Goal: Find specific page/section: Find specific page/section

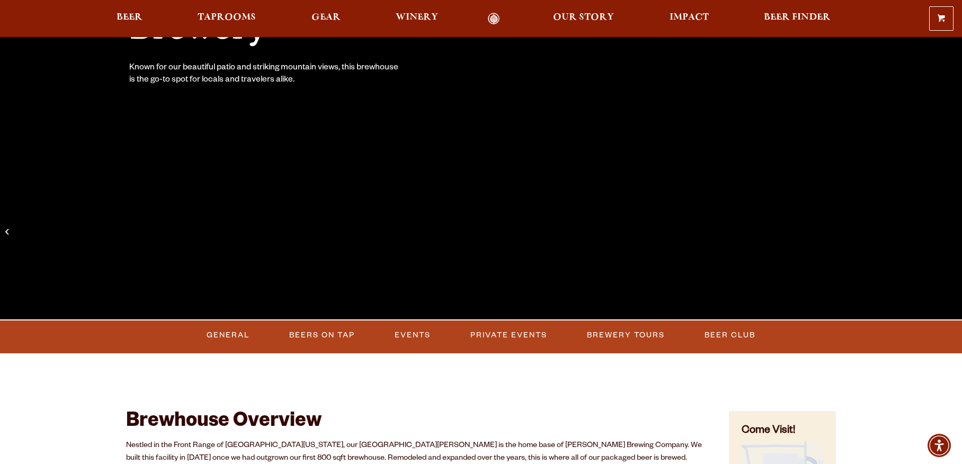
scroll to position [235, 0]
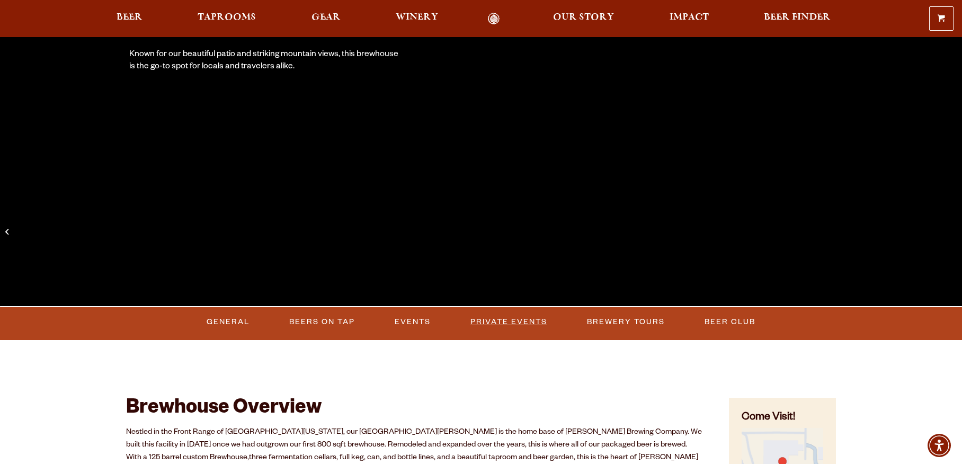
click at [510, 321] on link "Private Events" at bounding box center [508, 322] width 85 height 24
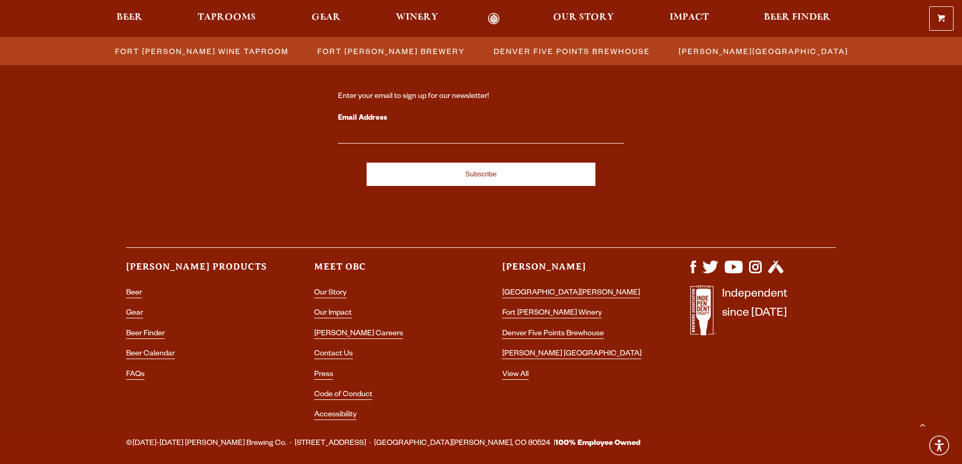
scroll to position [3189, 0]
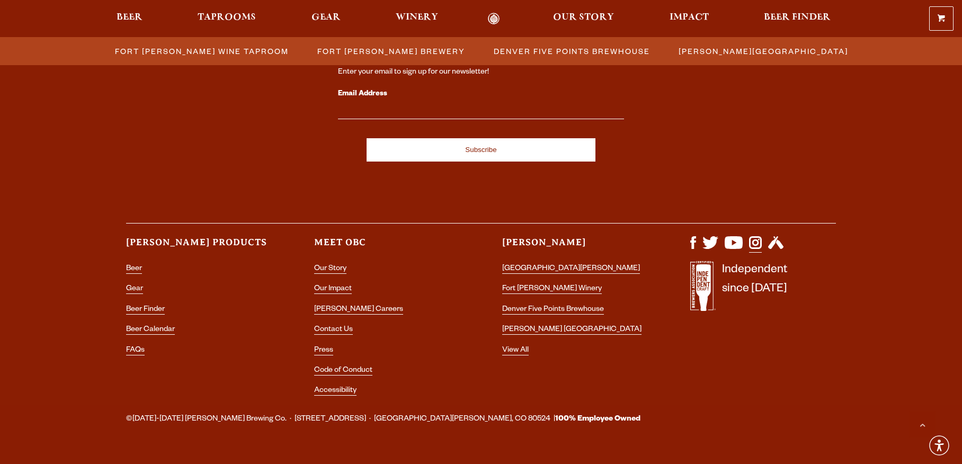
click at [755, 236] on img "Visit us on Instagram" at bounding box center [755, 242] width 13 height 13
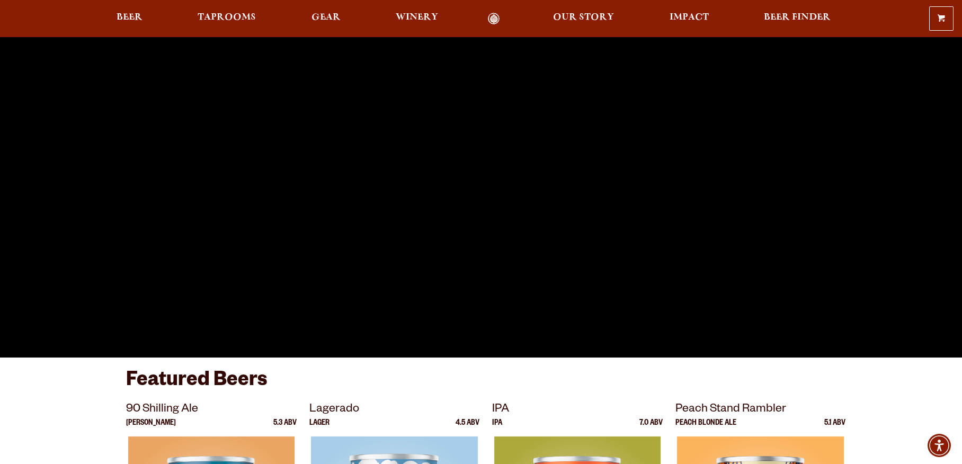
scroll to position [188, 0]
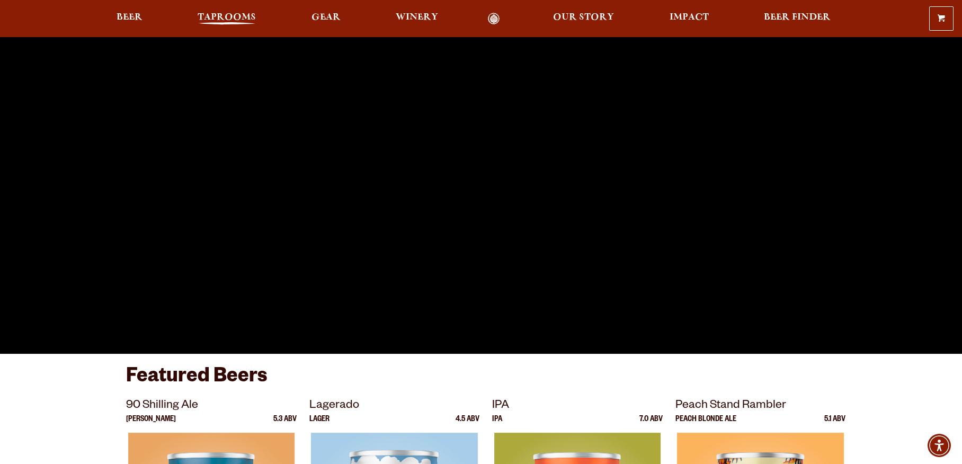
click at [224, 16] on span "Taprooms" at bounding box center [227, 17] width 58 height 8
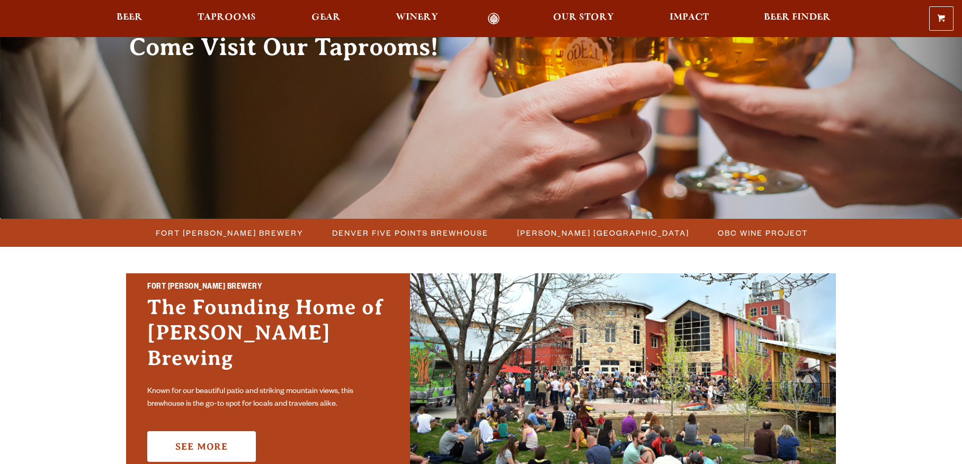
scroll to position [192, 0]
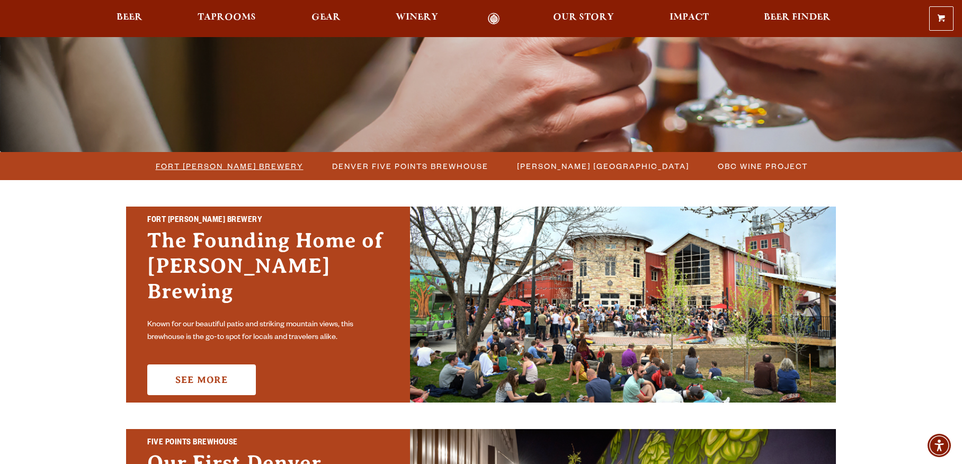
click at [255, 160] on span "Fort [PERSON_NAME] Brewery" at bounding box center [230, 165] width 148 height 15
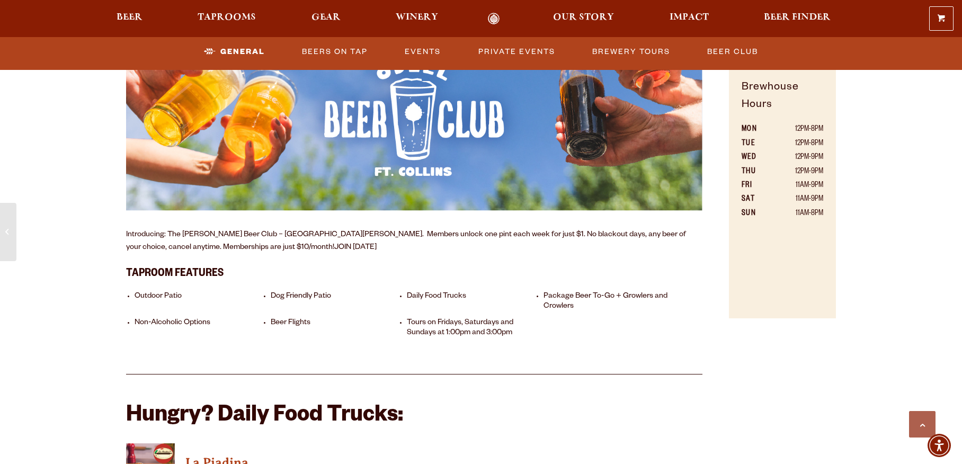
scroll to position [780, 0]
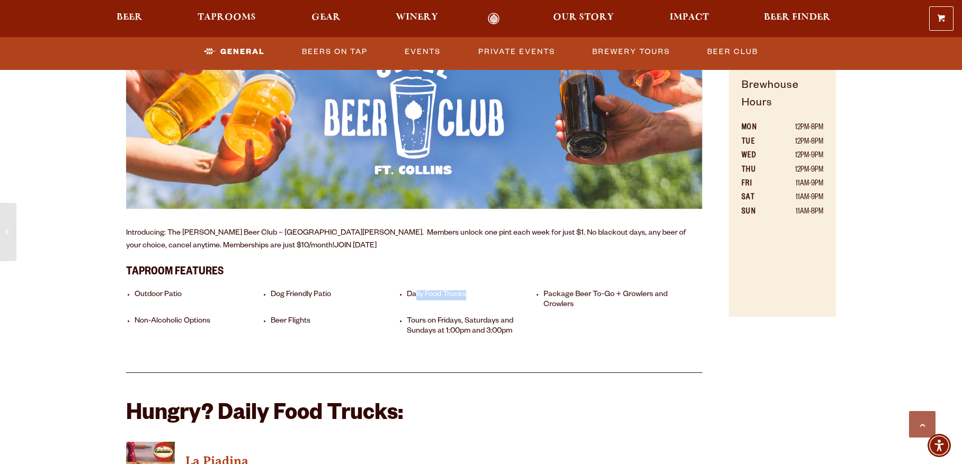
drag, startPoint x: 467, startPoint y: 283, endPoint x: 416, endPoint y: 283, distance: 50.9
click at [416, 290] on li "Daily Food Trucks" at bounding box center [472, 300] width 131 height 20
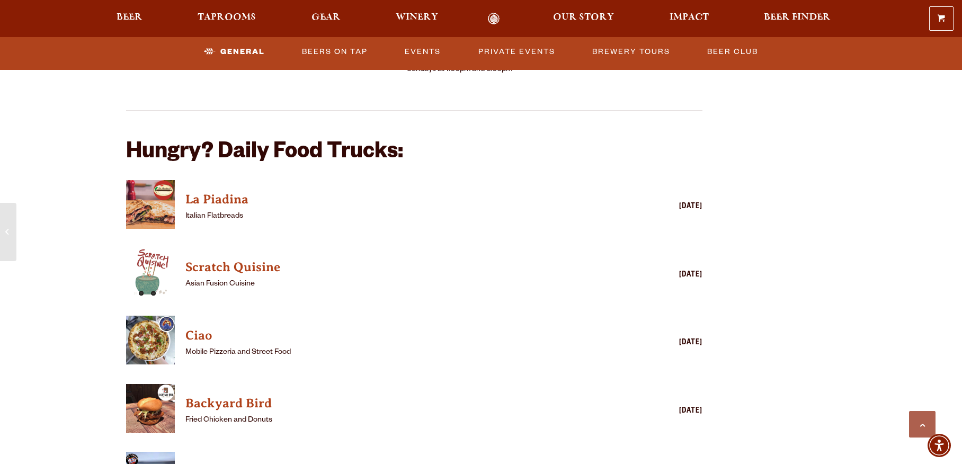
scroll to position [1046, 0]
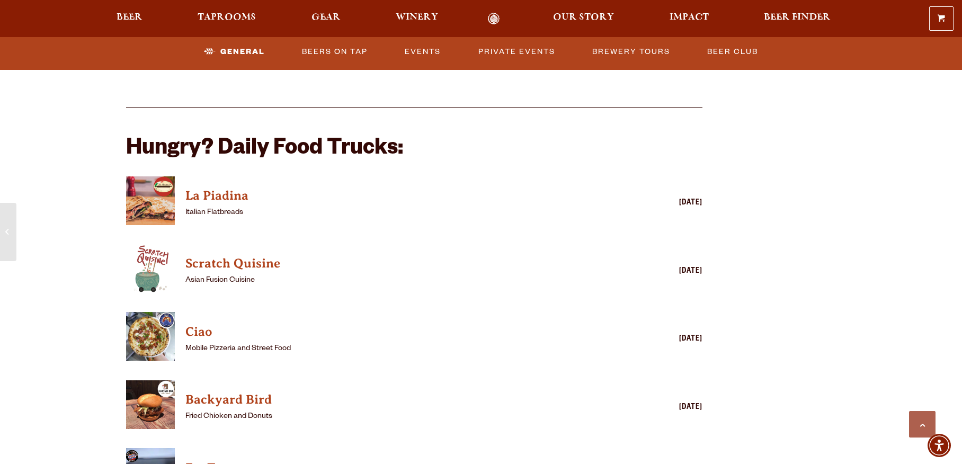
drag, startPoint x: 710, startPoint y: 394, endPoint x: 660, endPoint y: 394, distance: 50.3
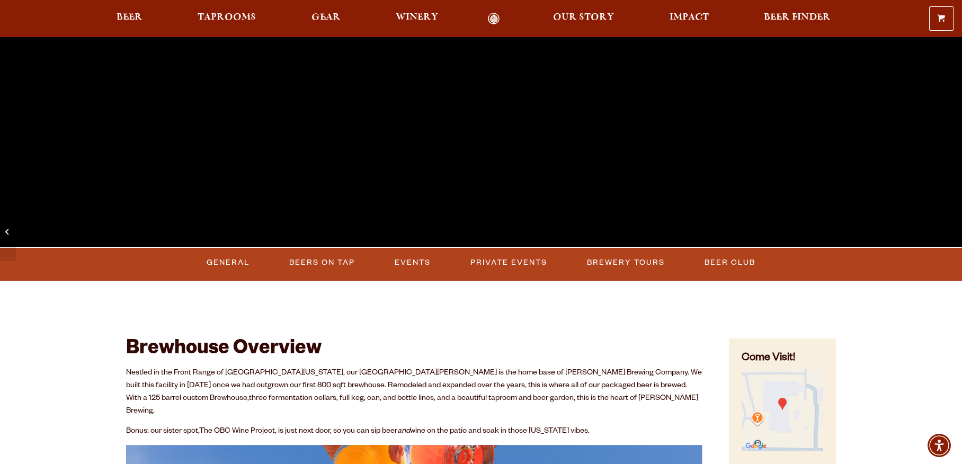
scroll to position [42, 0]
